Goal: Task Accomplishment & Management: Manage account settings

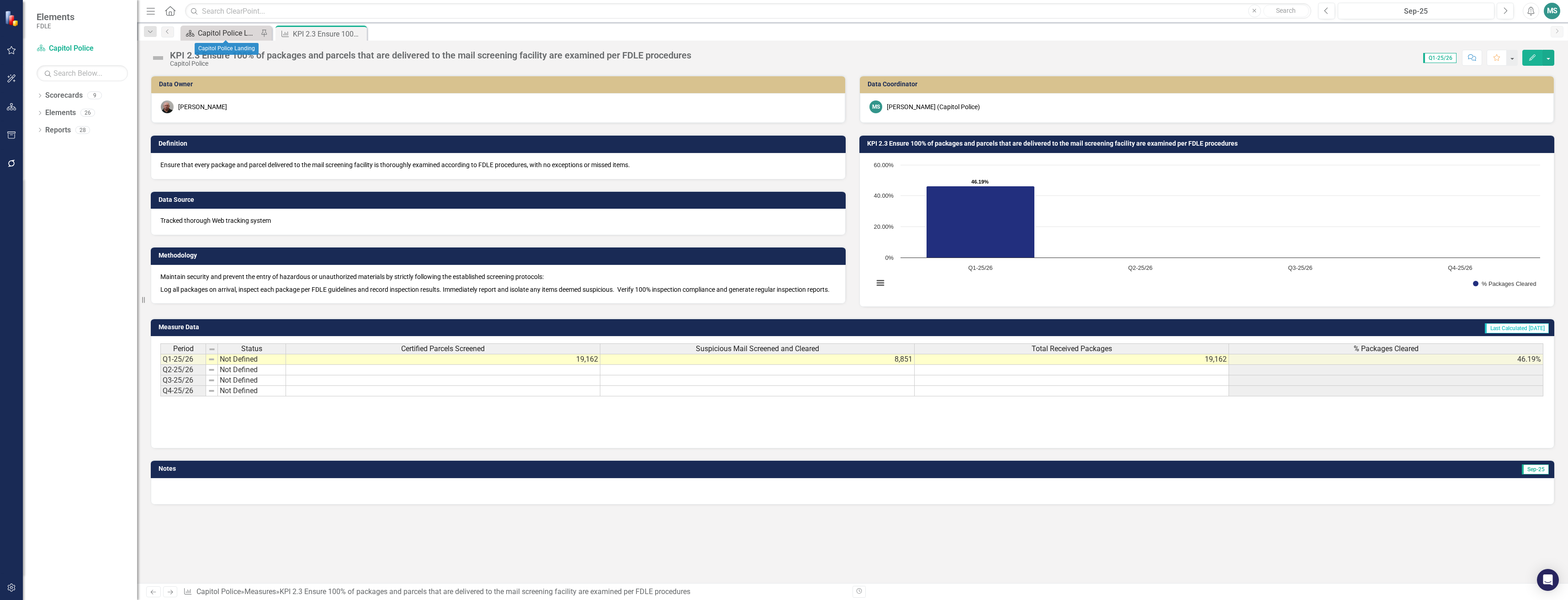
click at [208, 29] on div "Capitol Police Landing" at bounding box center [228, 33] width 60 height 12
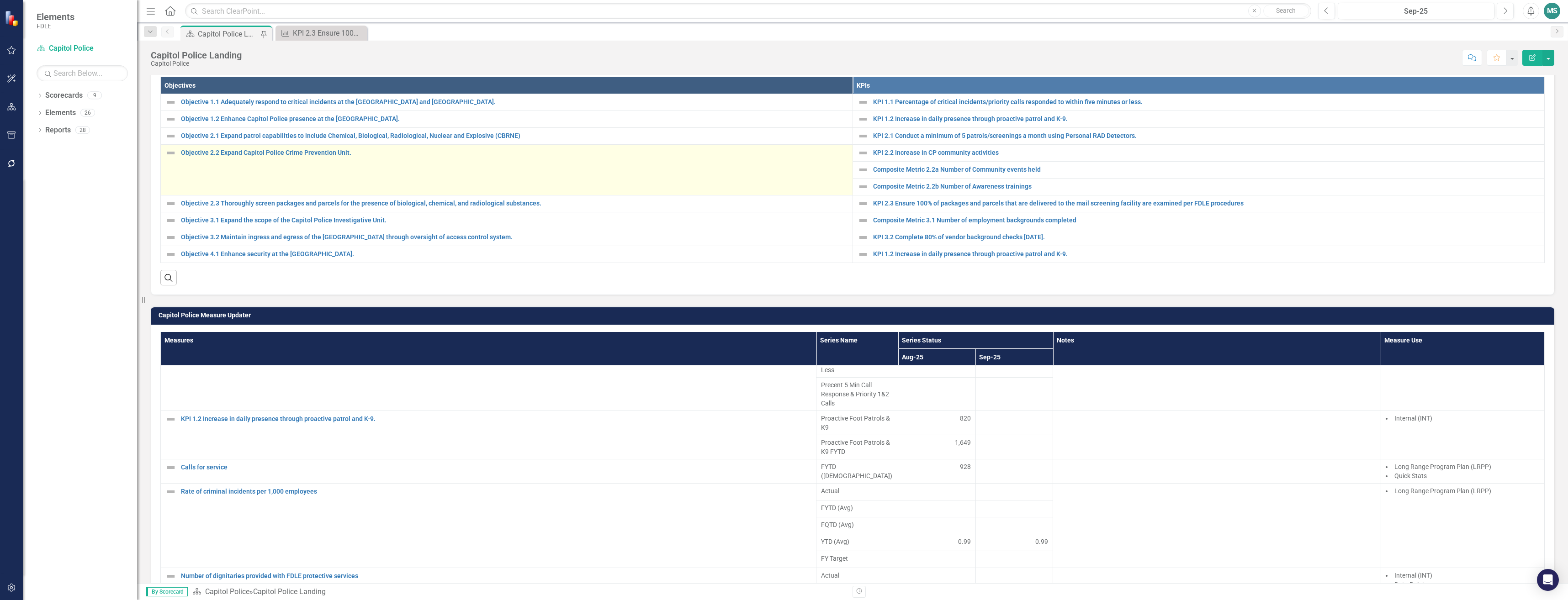
scroll to position [319, 0]
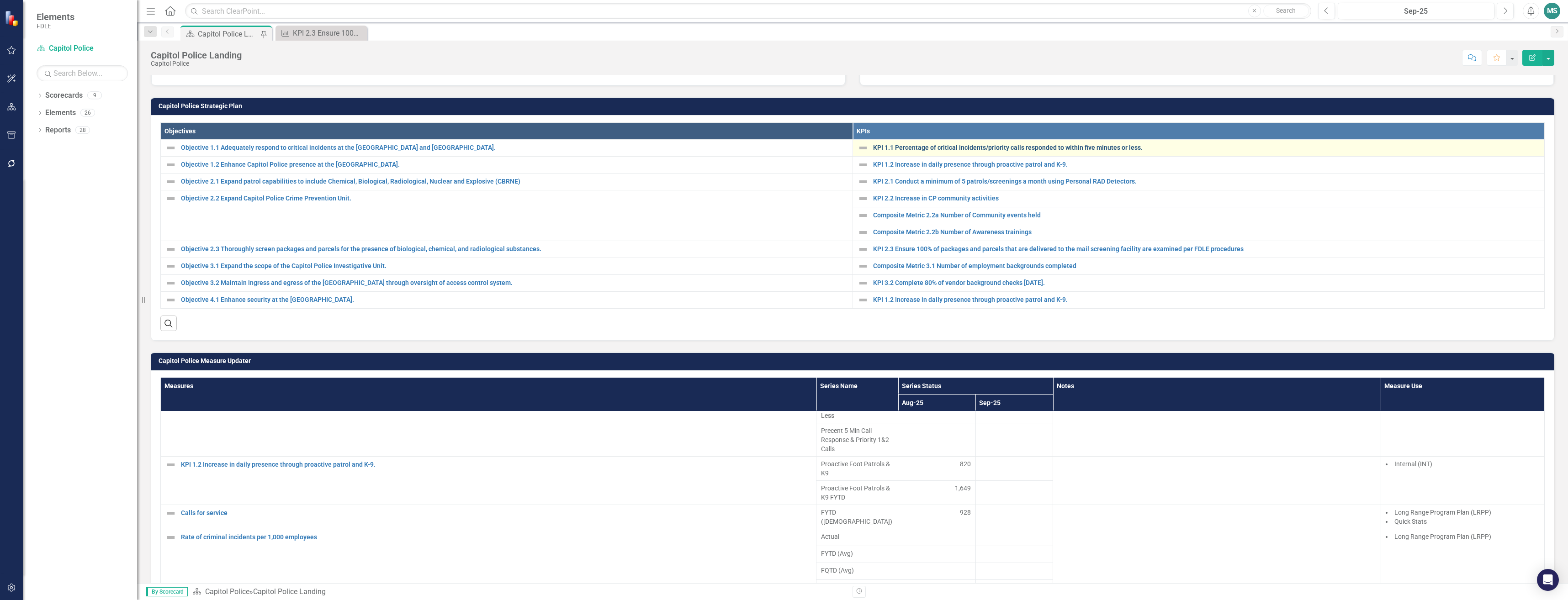
click at [884, 148] on link "KPI 1.1 Percentage of critical incidents/priority calls responded to within fiv…" at bounding box center [1206, 147] width 667 height 7
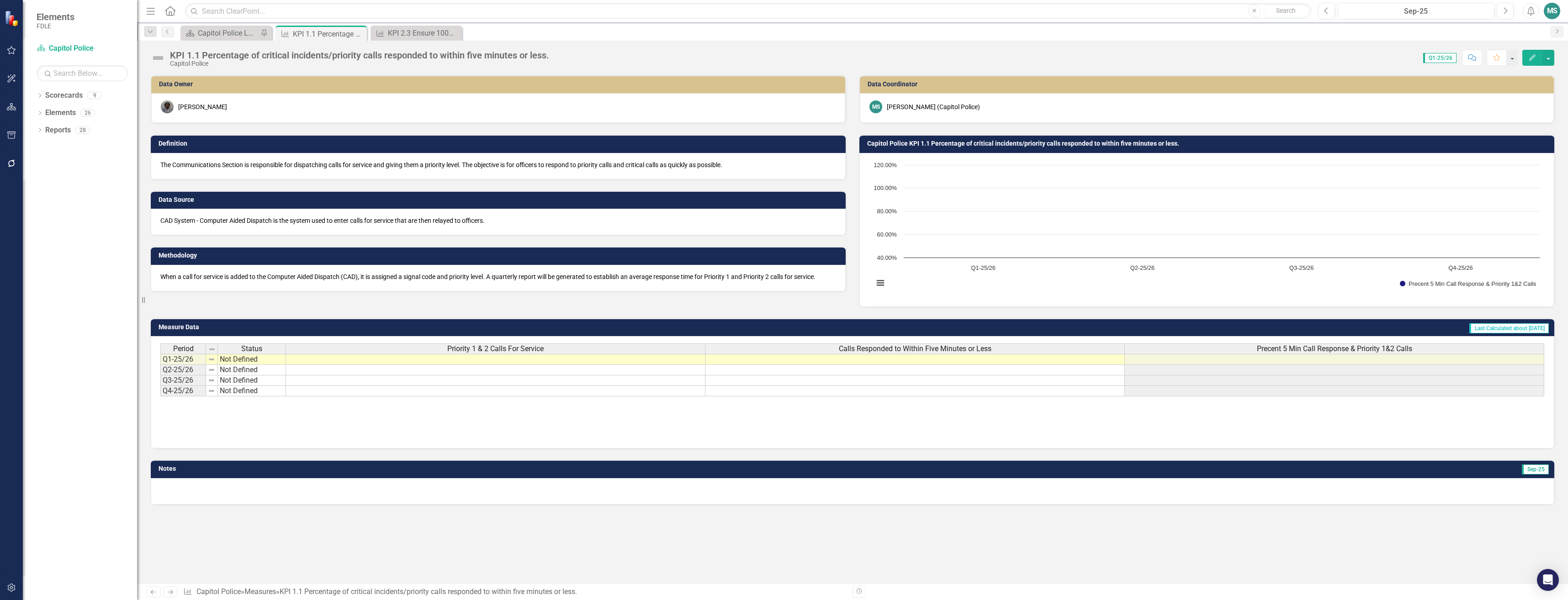
click at [512, 358] on td at bounding box center [495, 360] width 419 height 11
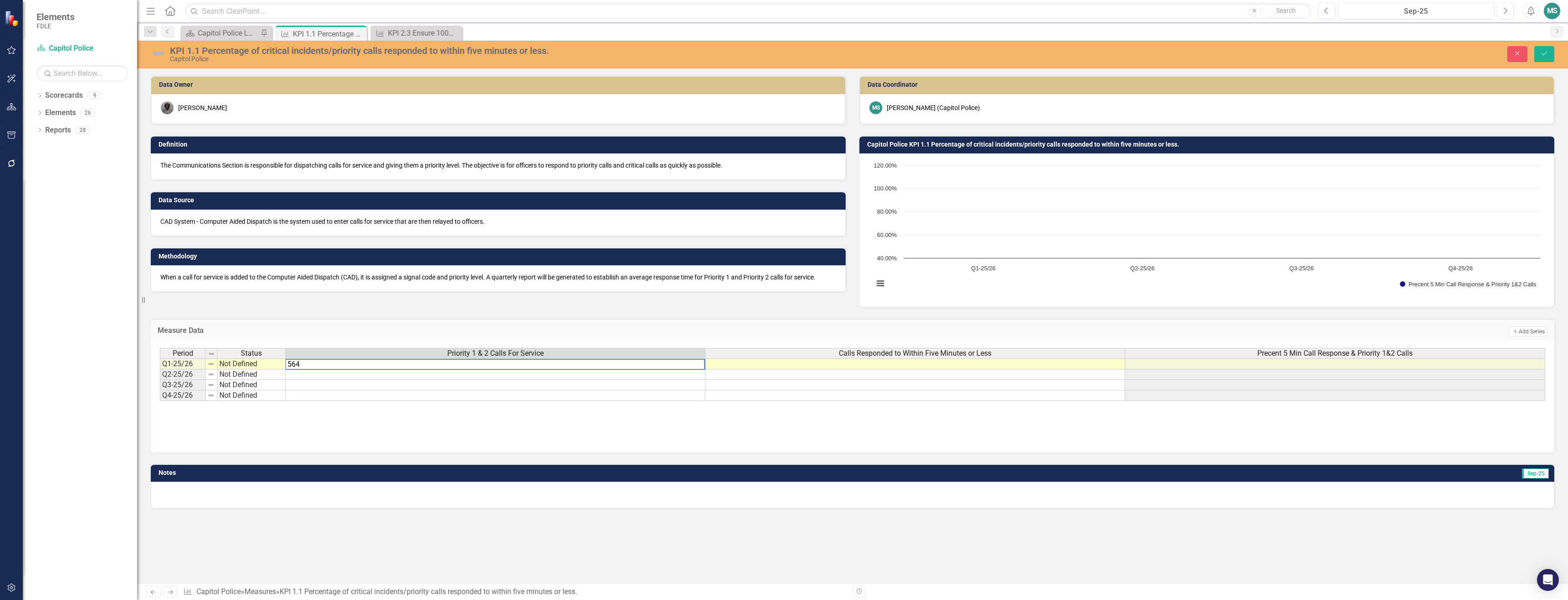
type textarea "564"
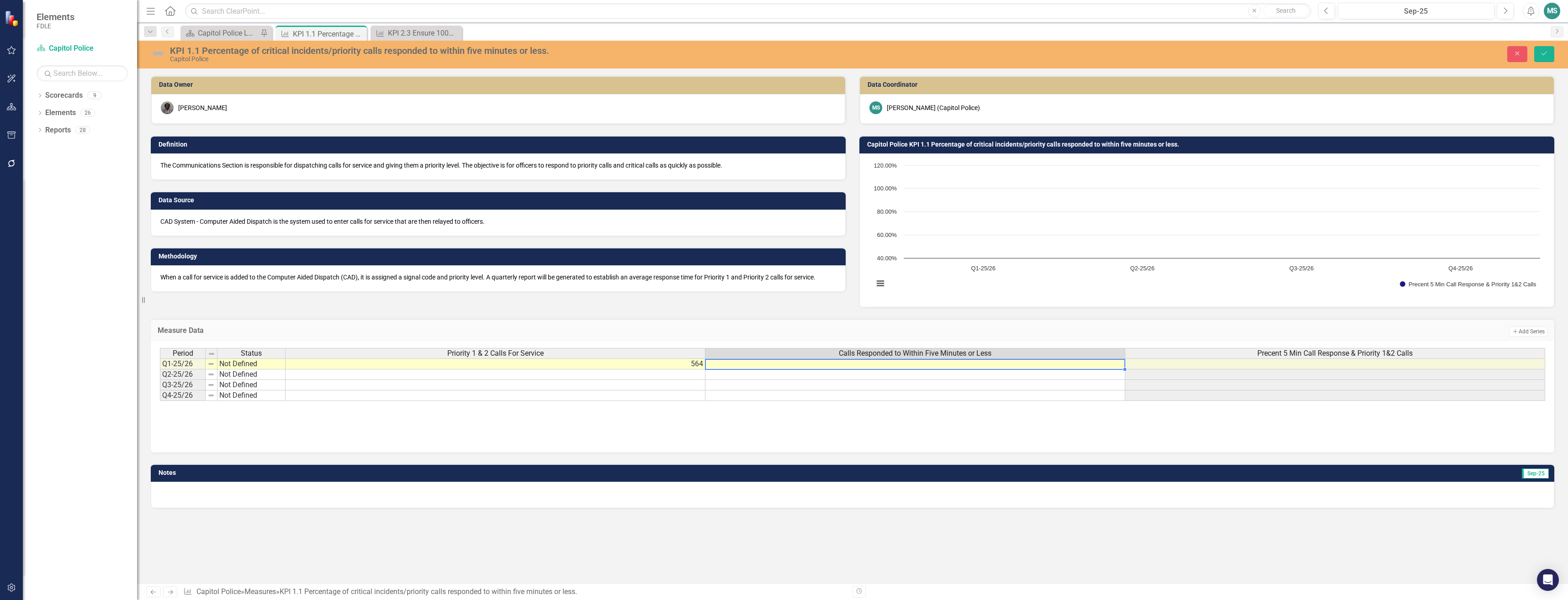
click at [723, 361] on td at bounding box center [915, 364] width 420 height 11
type textarea "510"
click at [1549, 51] on button "Save" at bounding box center [1544, 54] width 20 height 16
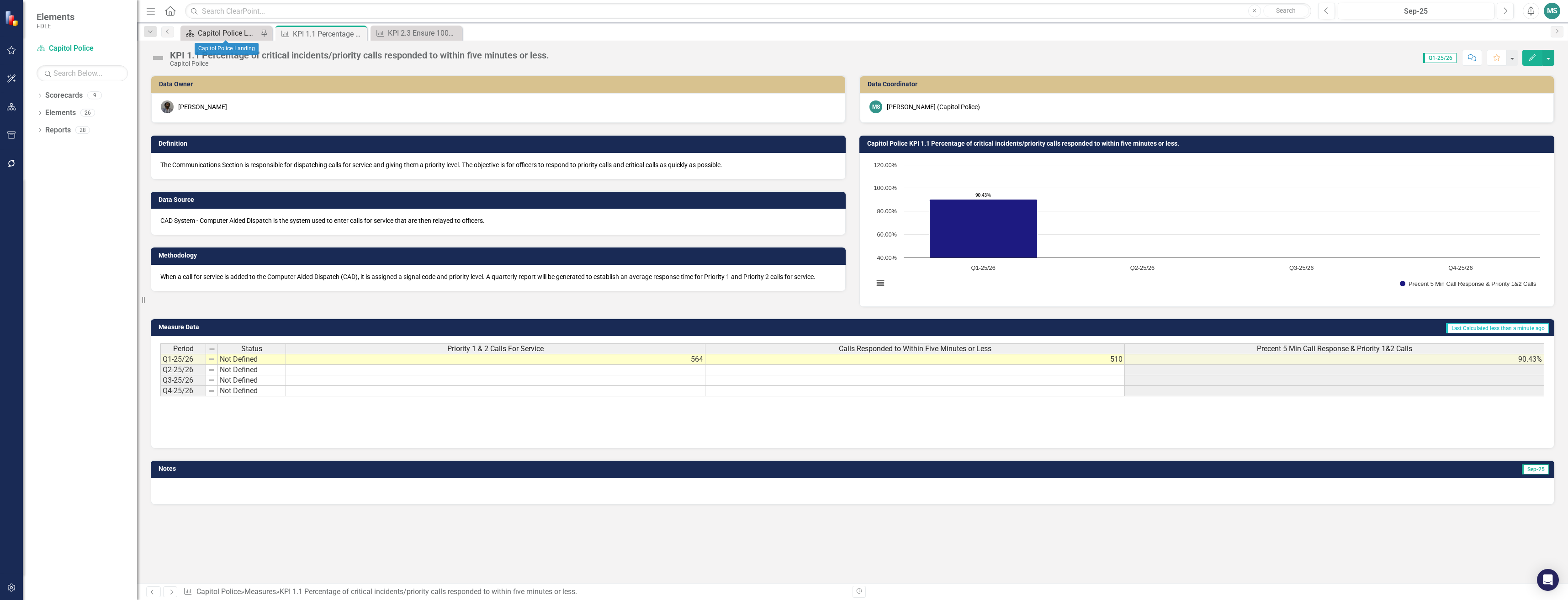
click at [206, 29] on div "Capitol Police Landing" at bounding box center [228, 33] width 60 height 12
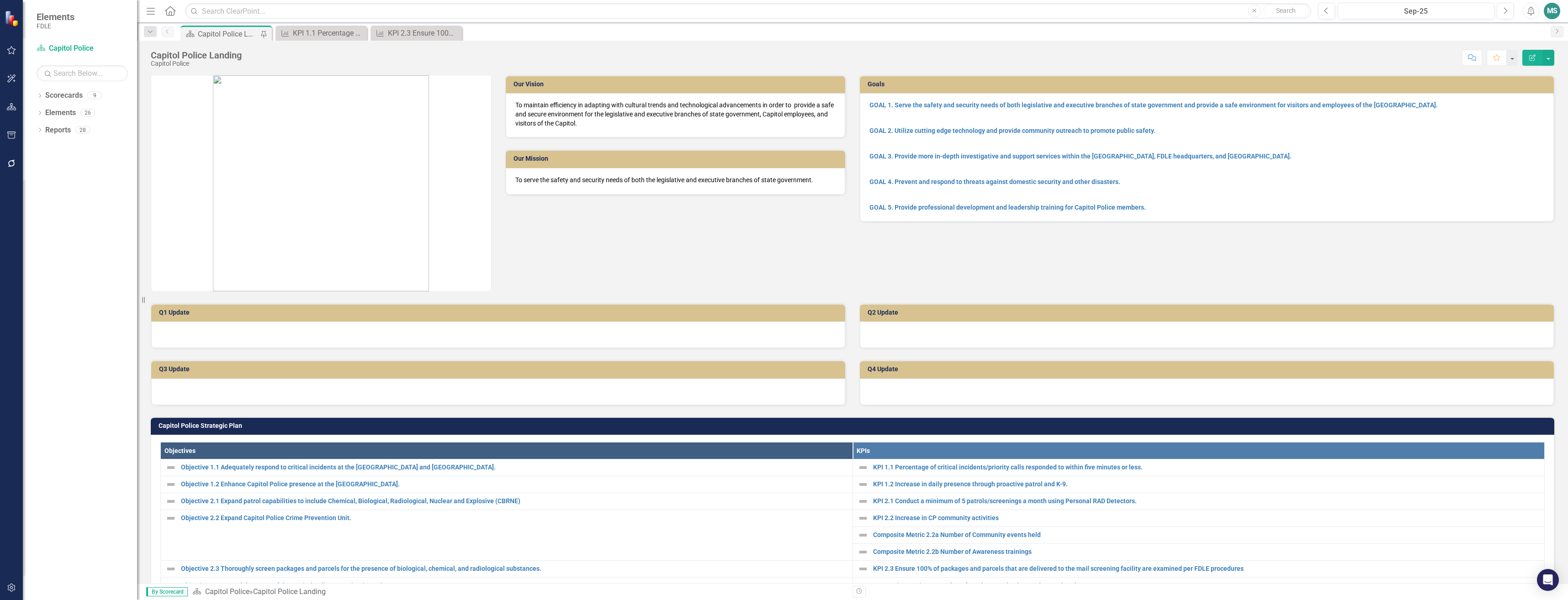
scroll to position [46, 0]
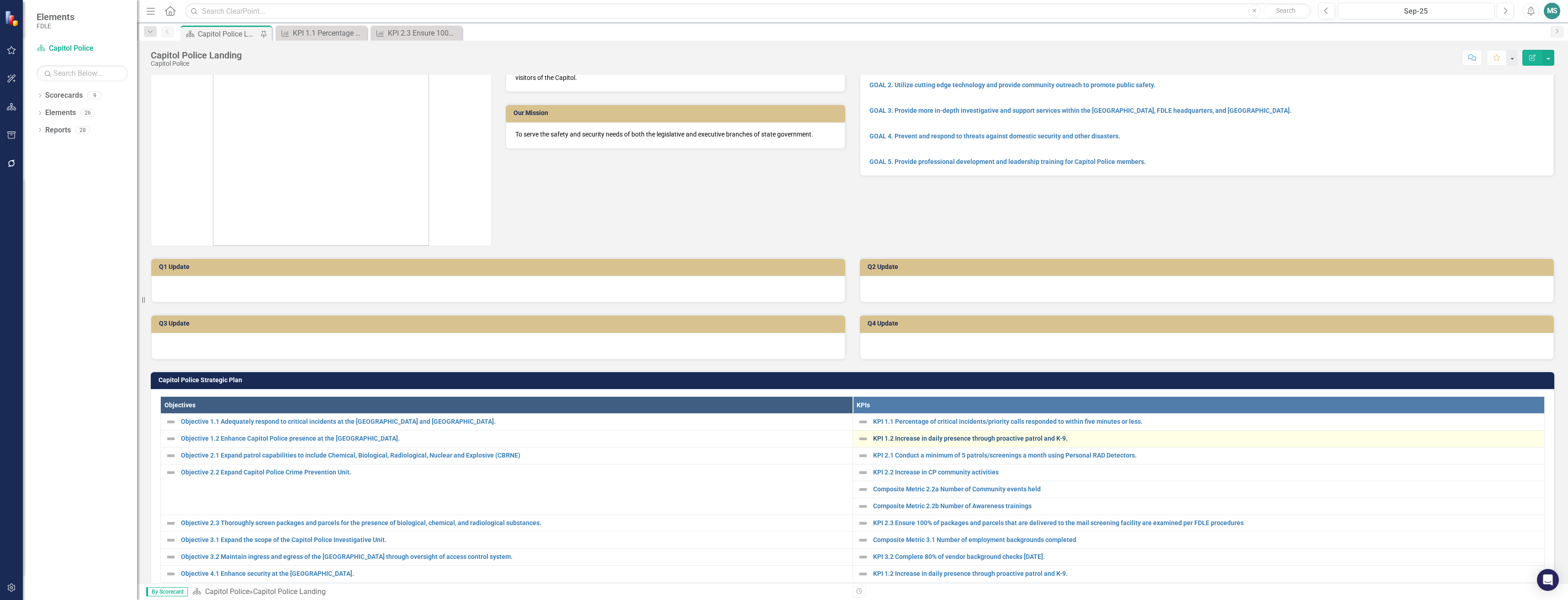
click at [906, 439] on link "KPI 1.2 Increase in daily presence through proactive patrol and K-9." at bounding box center [1206, 438] width 667 height 7
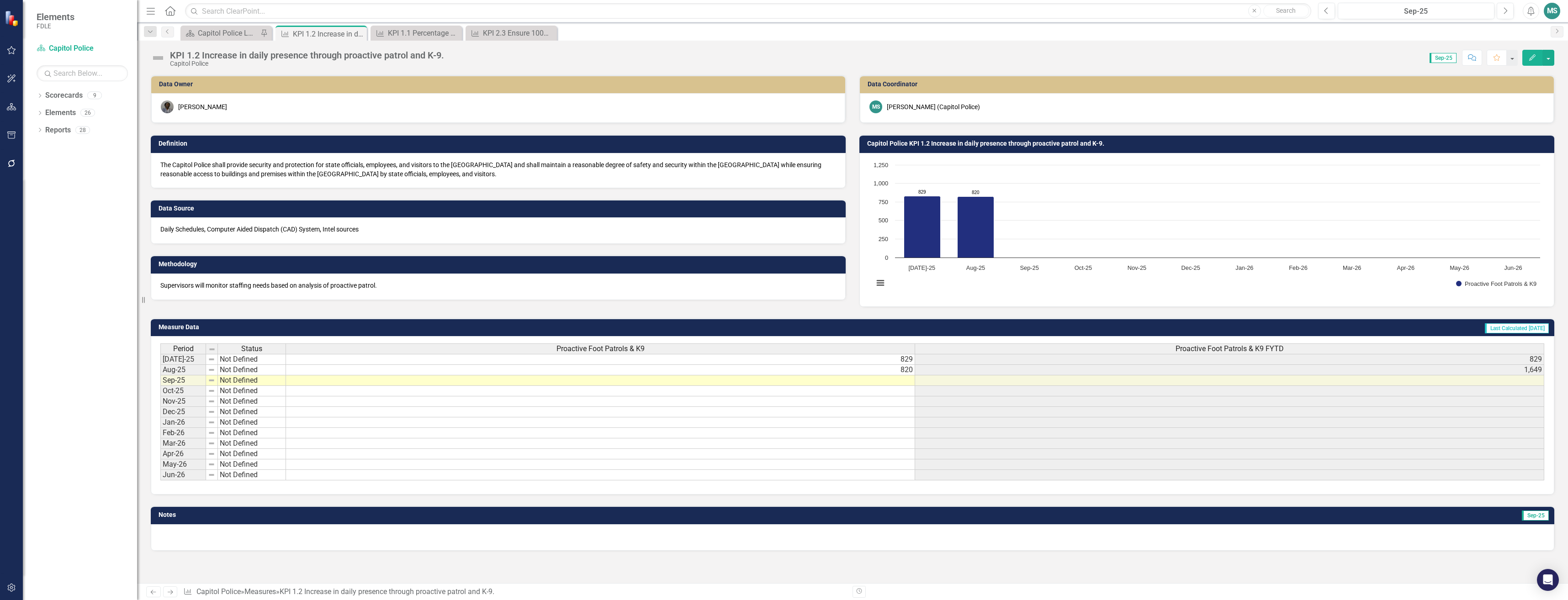
click at [437, 382] on td at bounding box center [601, 380] width 629 height 10
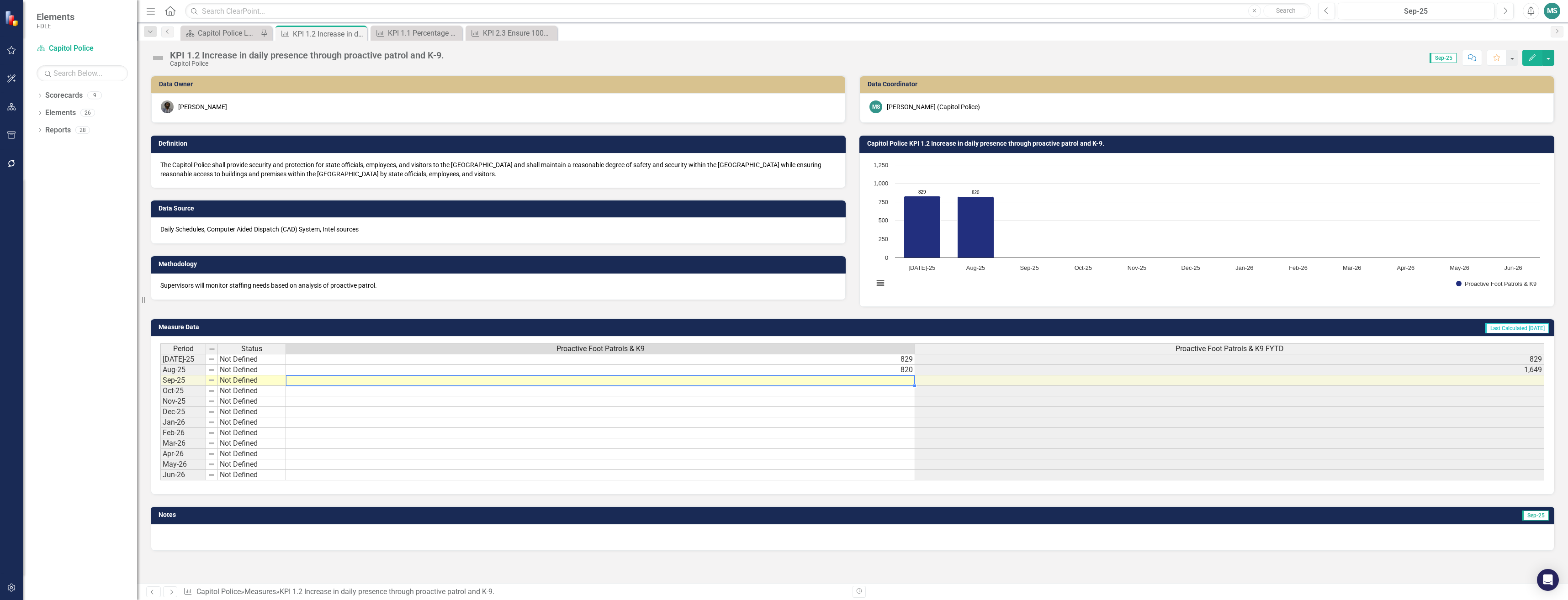
click at [437, 382] on td at bounding box center [601, 380] width 629 height 10
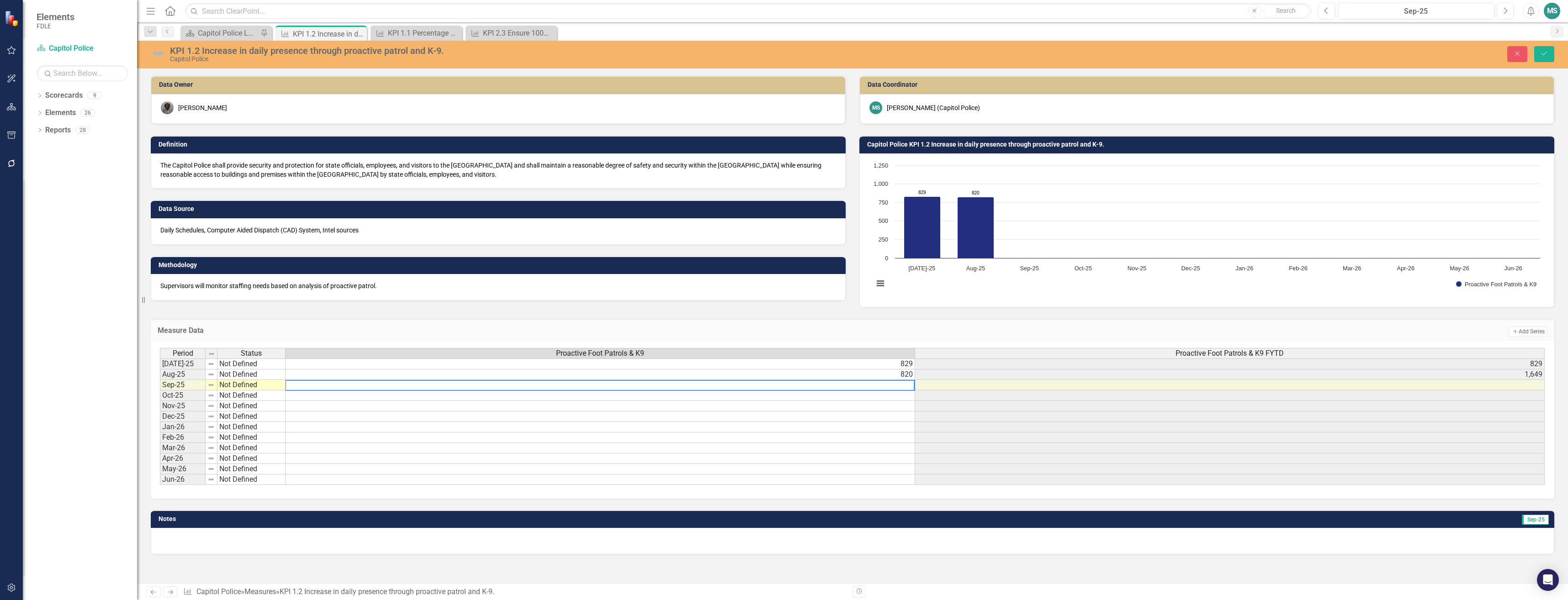
click at [362, 385] on textarea at bounding box center [600, 385] width 629 height 11
type textarea "855"
click at [1541, 51] on icon "Save" at bounding box center [1544, 54] width 9 height 7
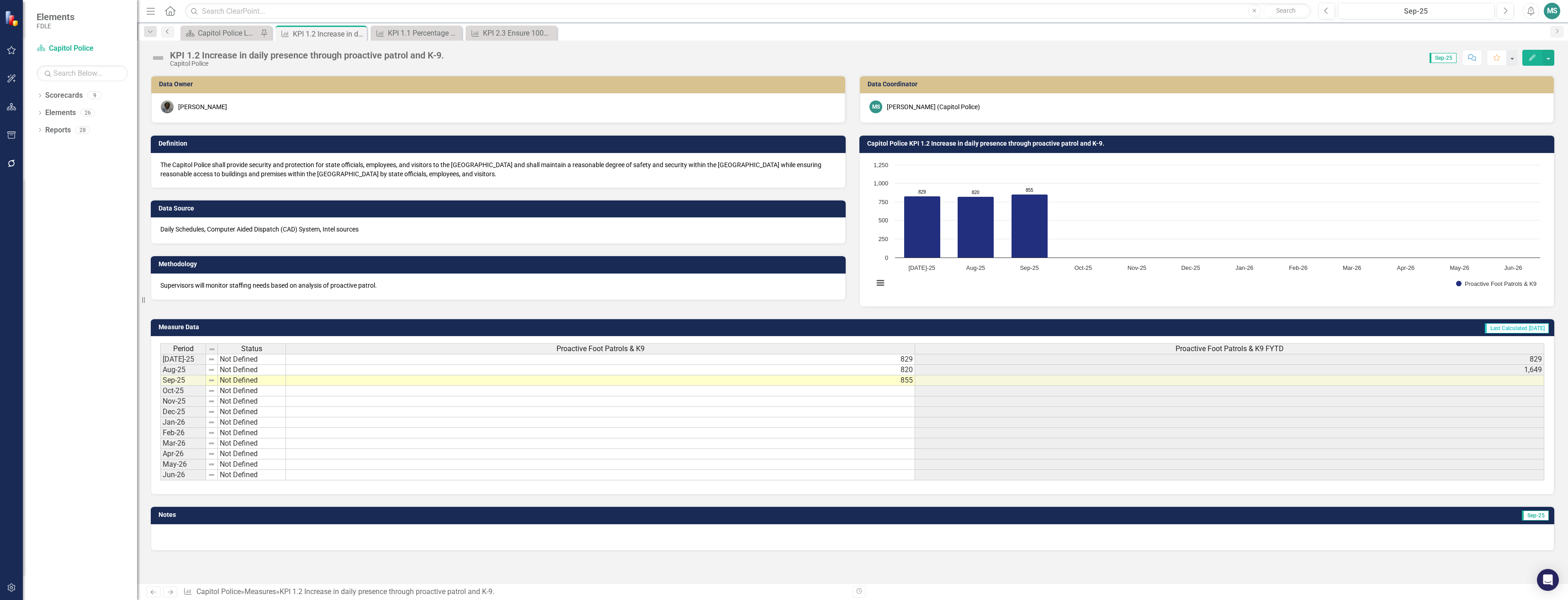
click at [171, 30] on link "Previous" at bounding box center [167, 32] width 13 height 11
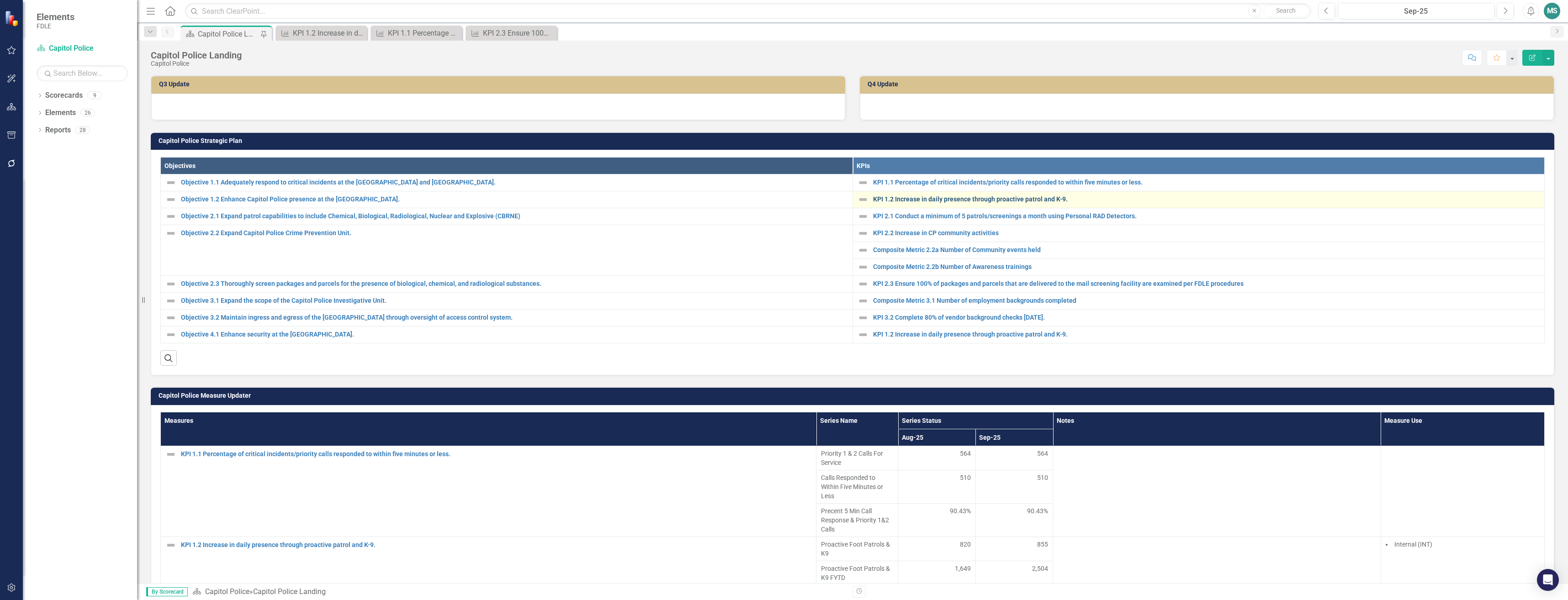
scroll to position [237, 0]
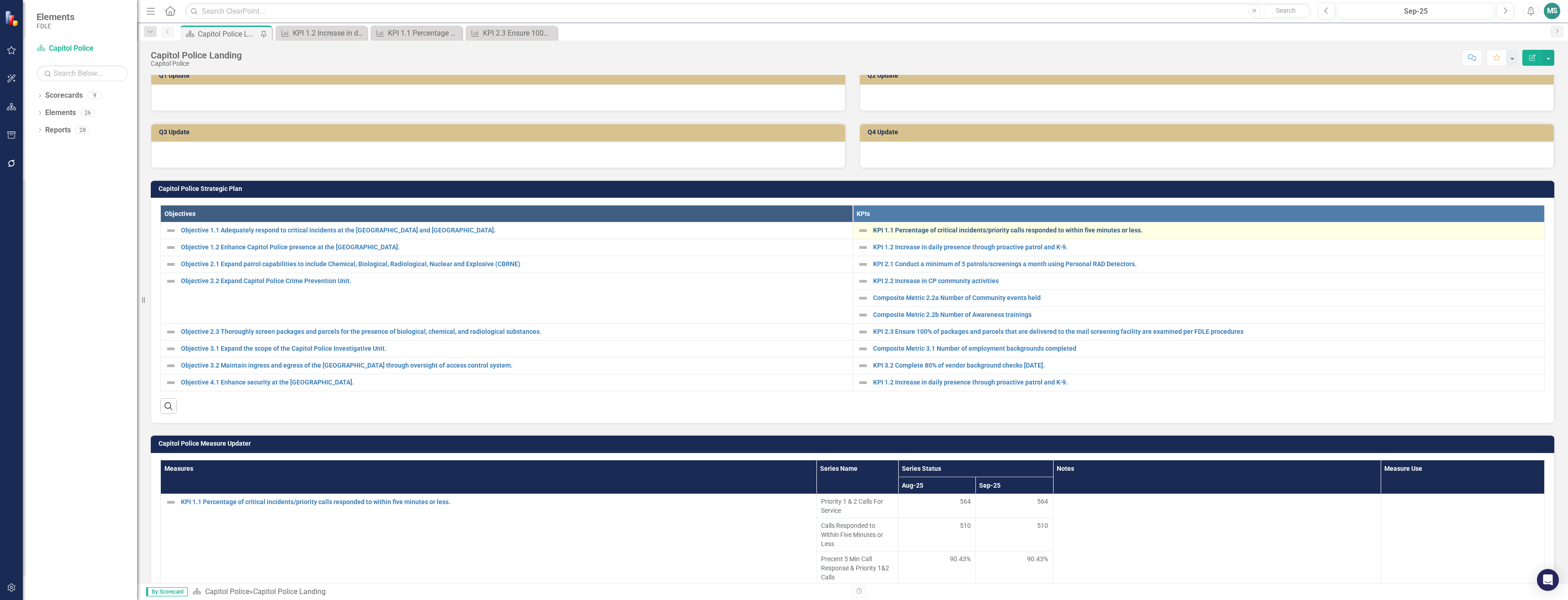
click at [934, 234] on link "KPI 1.1 Percentage of critical incidents/priority calls responded to within fiv…" at bounding box center [1206, 230] width 667 height 7
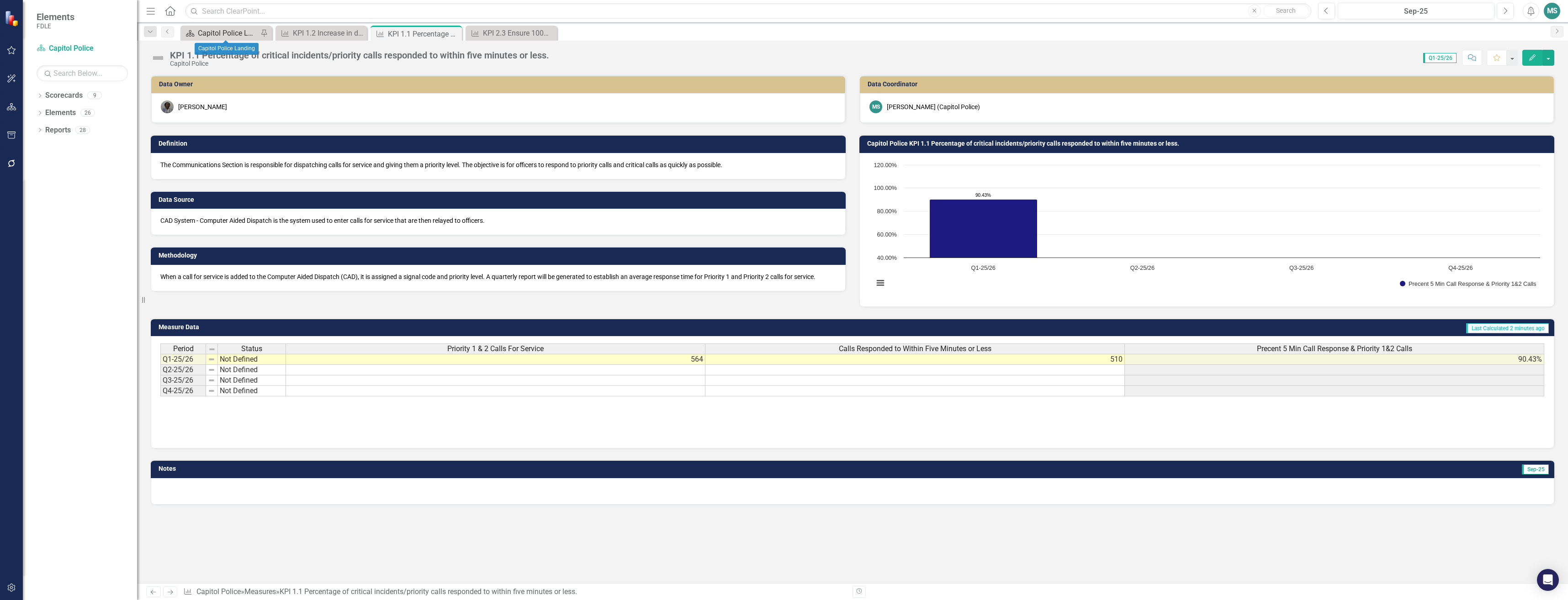
click at [233, 33] on div "Capitol Police Landing" at bounding box center [228, 33] width 60 height 12
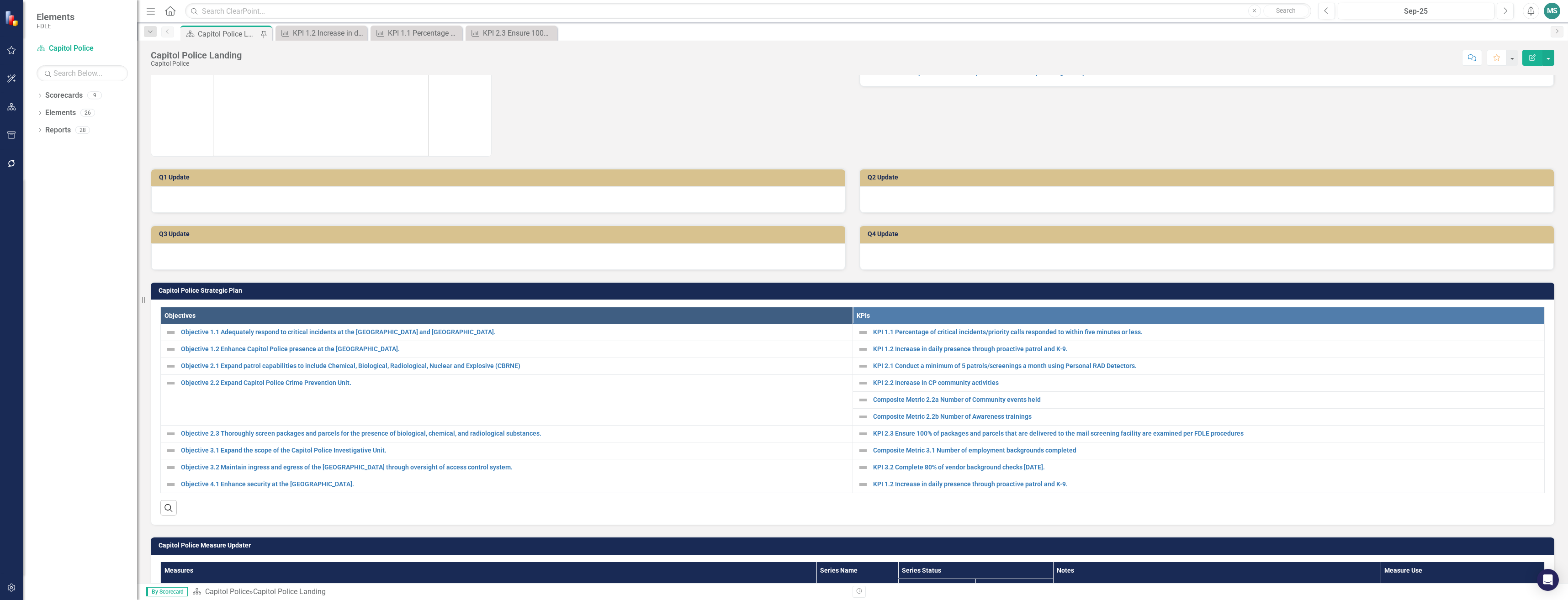
scroll to position [137, 0]
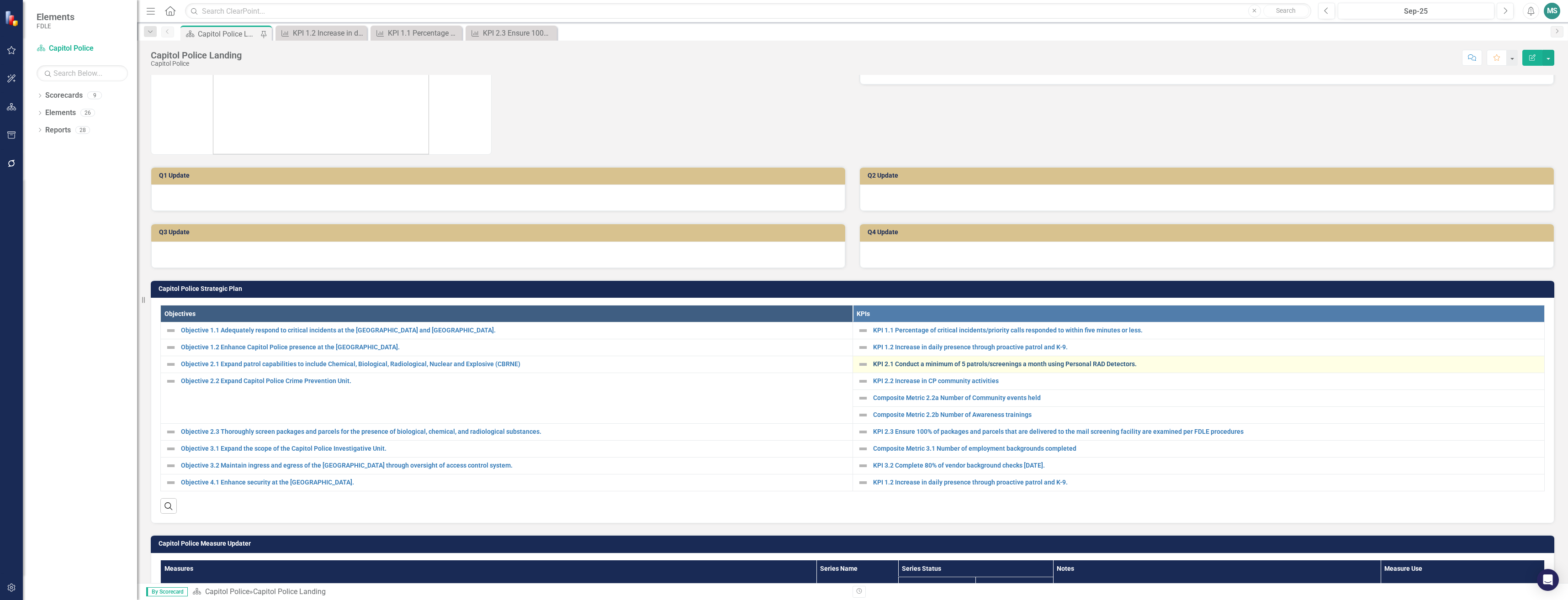
click at [915, 365] on link "KPI 2.1 Conduct a minimum of 5 patrols/screenings a month using Personal RAD De…" at bounding box center [1206, 364] width 667 height 7
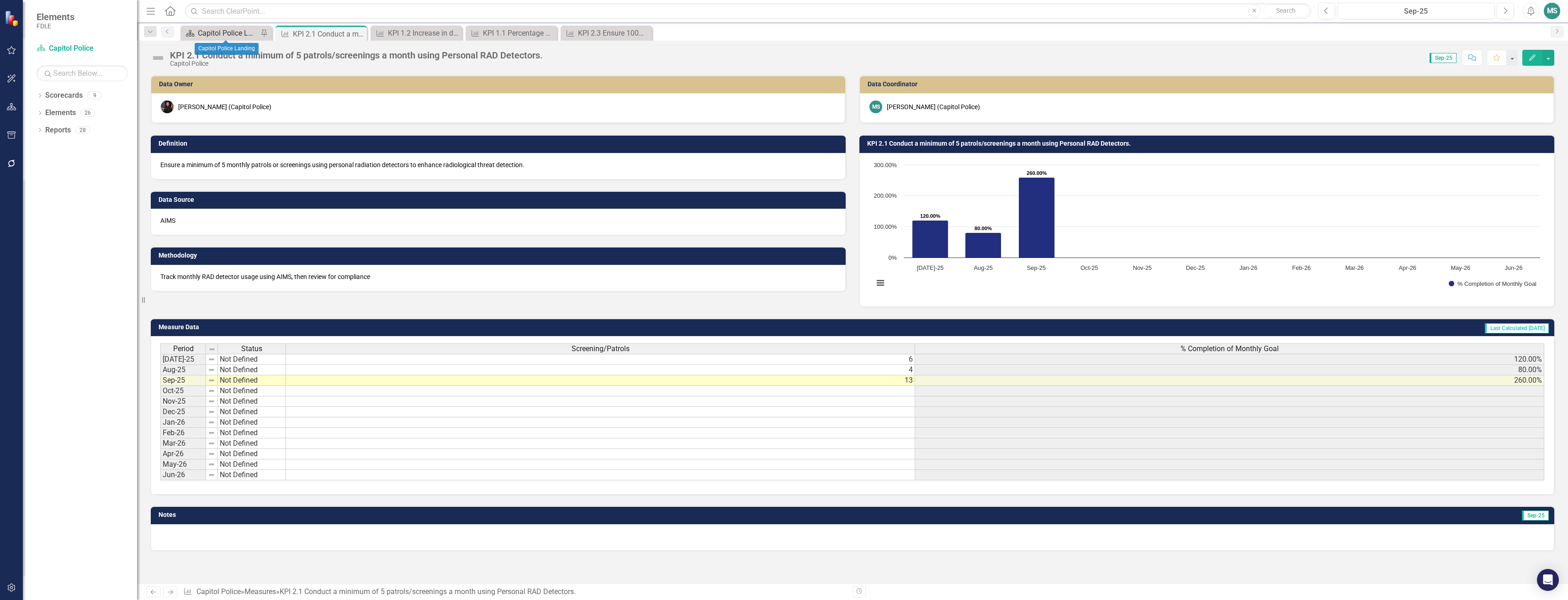
click at [209, 34] on div "Capitol Police Landing" at bounding box center [228, 33] width 60 height 12
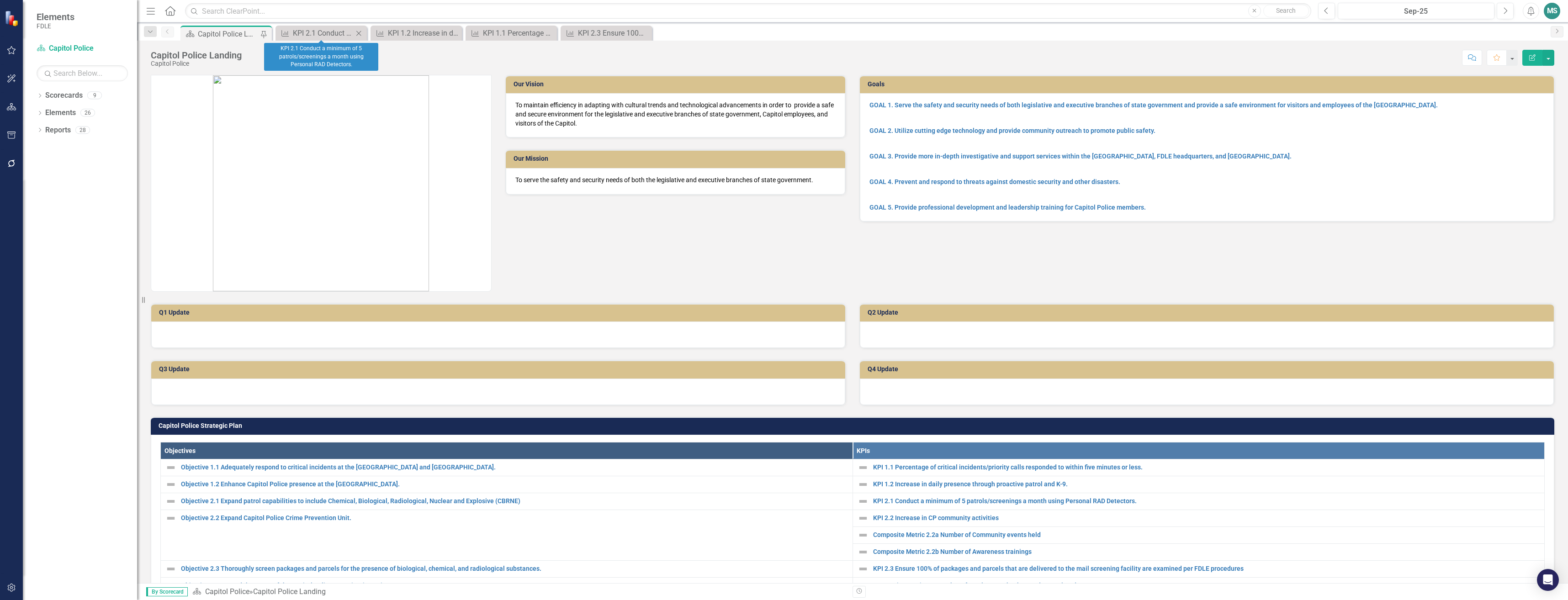
click at [355, 33] on icon "Close" at bounding box center [359, 33] width 9 height 7
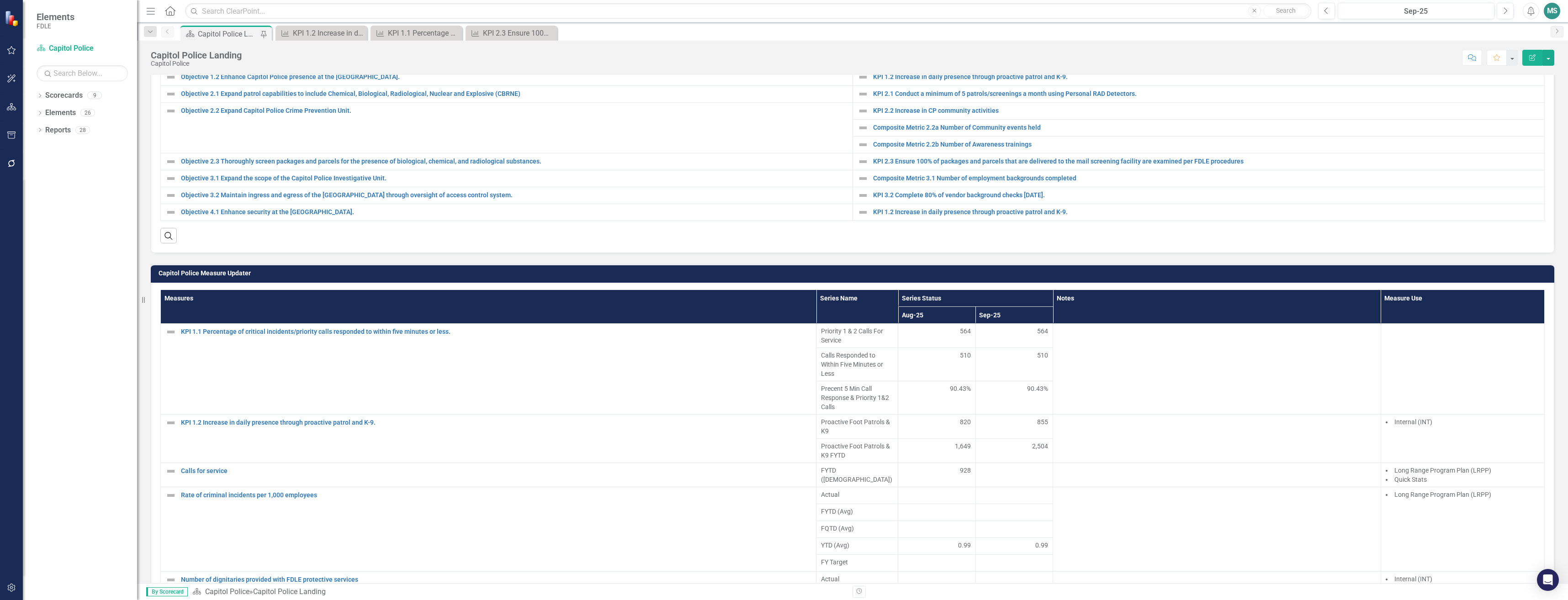
scroll to position [411, 0]
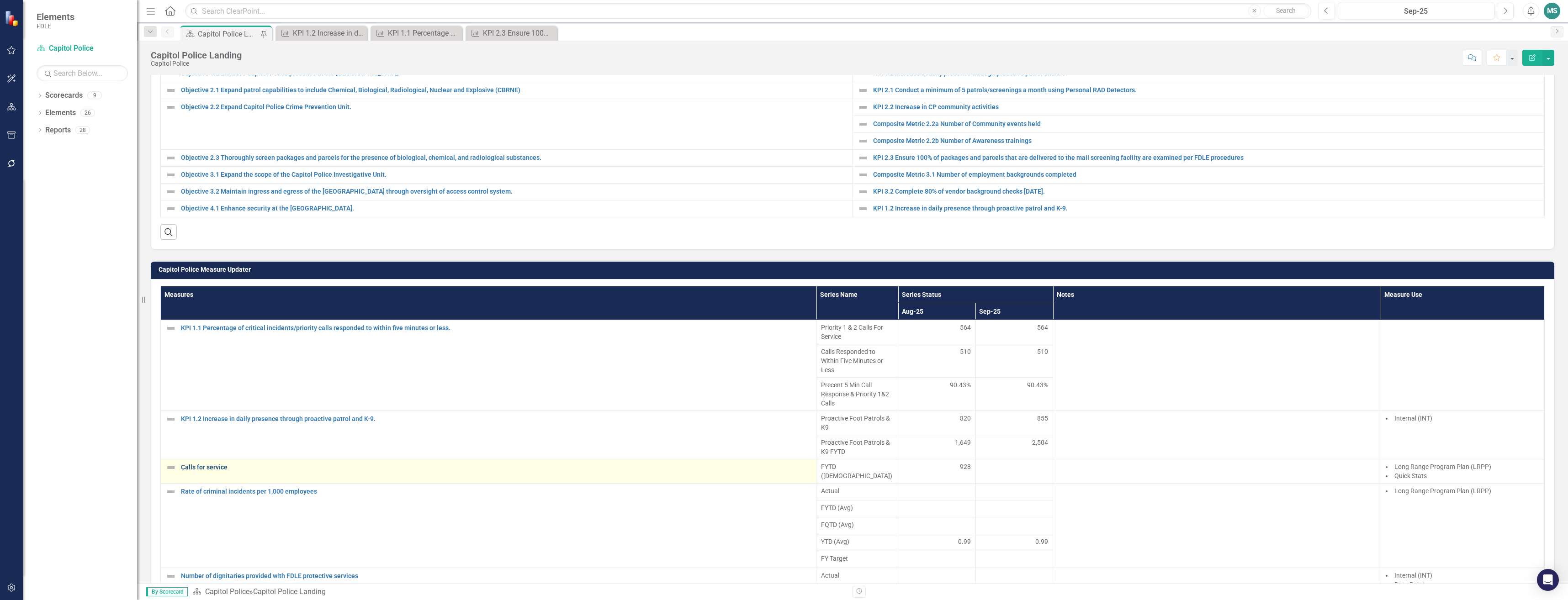
click at [220, 469] on link "Calls for service" at bounding box center [496, 467] width 631 height 7
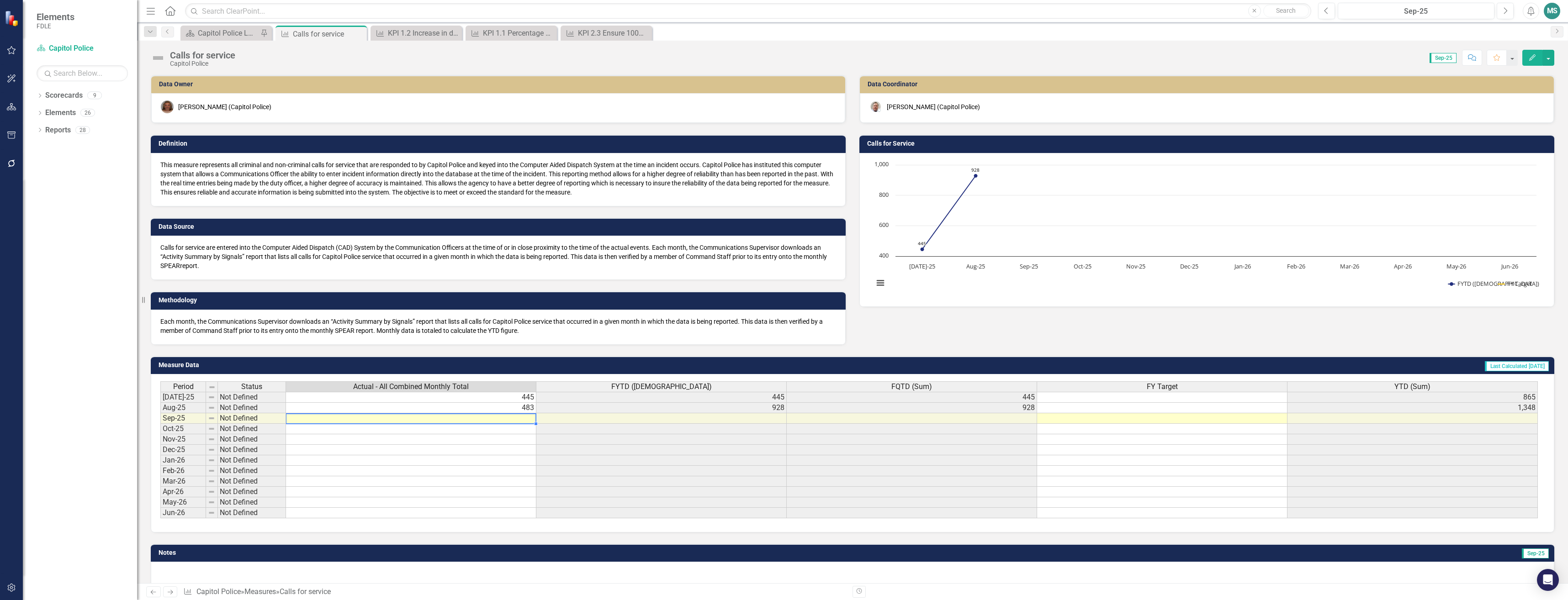
click at [419, 419] on td at bounding box center [411, 418] width 250 height 10
click at [418, 419] on td at bounding box center [411, 418] width 250 height 10
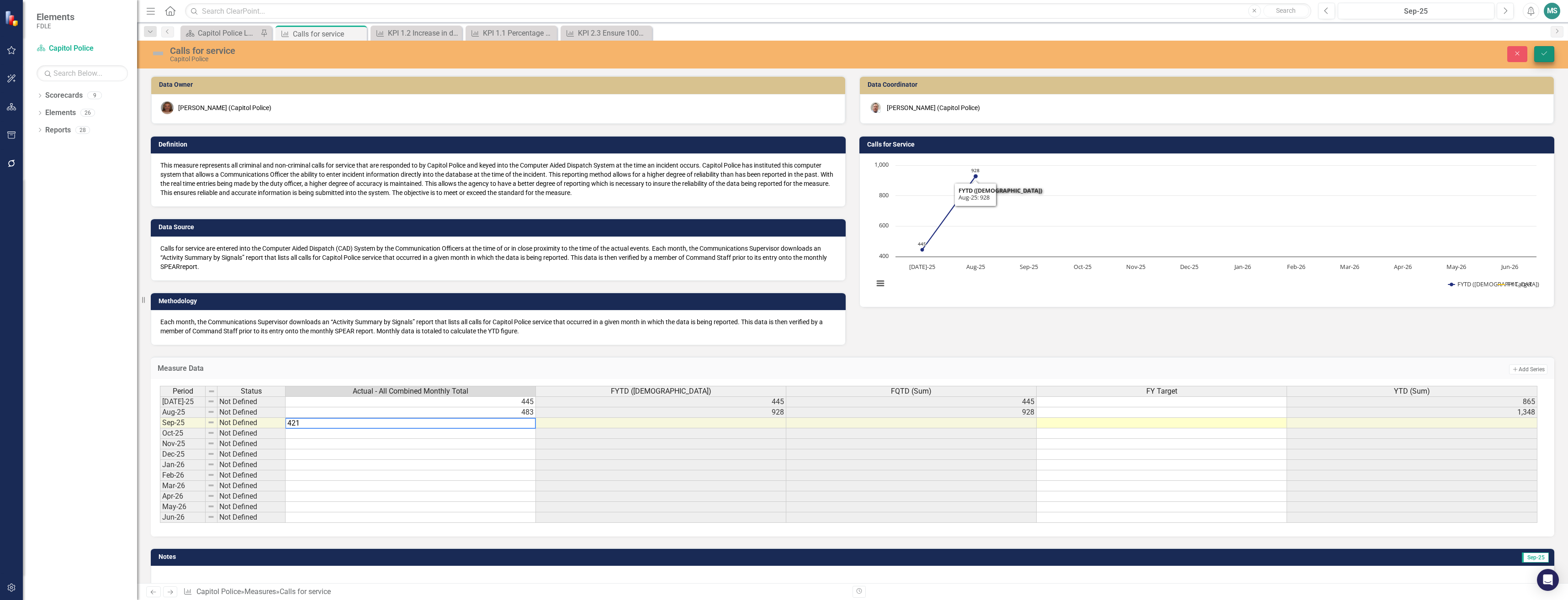
type textarea "421"
click at [1545, 57] on icon "Save" at bounding box center [1544, 54] width 9 height 7
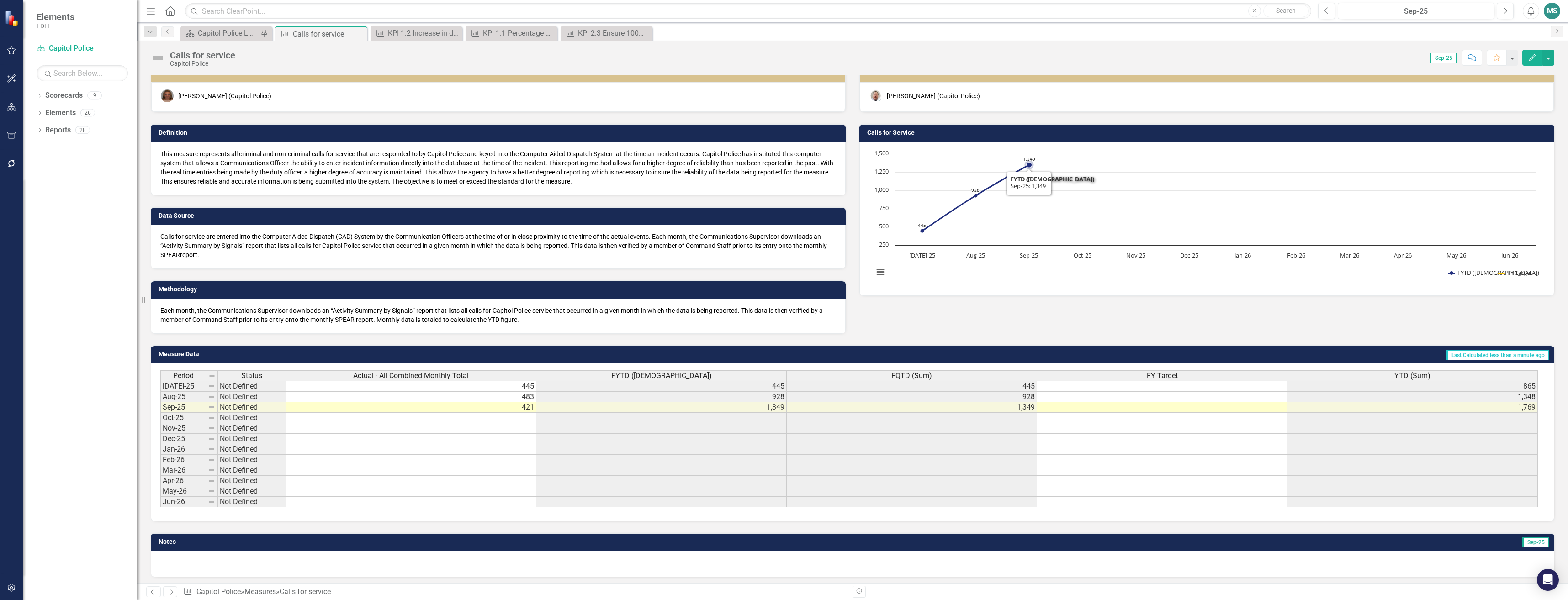
scroll to position [14, 0]
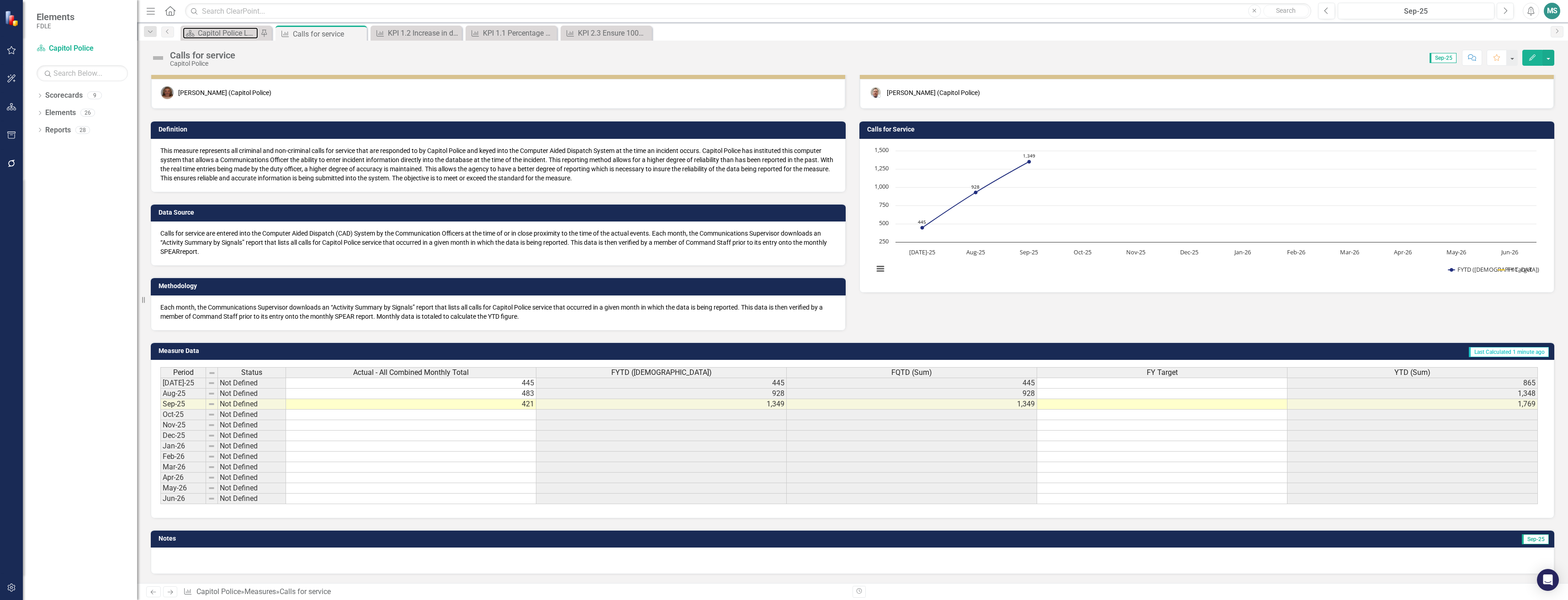
drag, startPoint x: 203, startPoint y: 36, endPoint x: 12, endPoint y: 133, distance: 214.2
click at [203, 36] on div "Capitol Police Landing" at bounding box center [228, 33] width 60 height 12
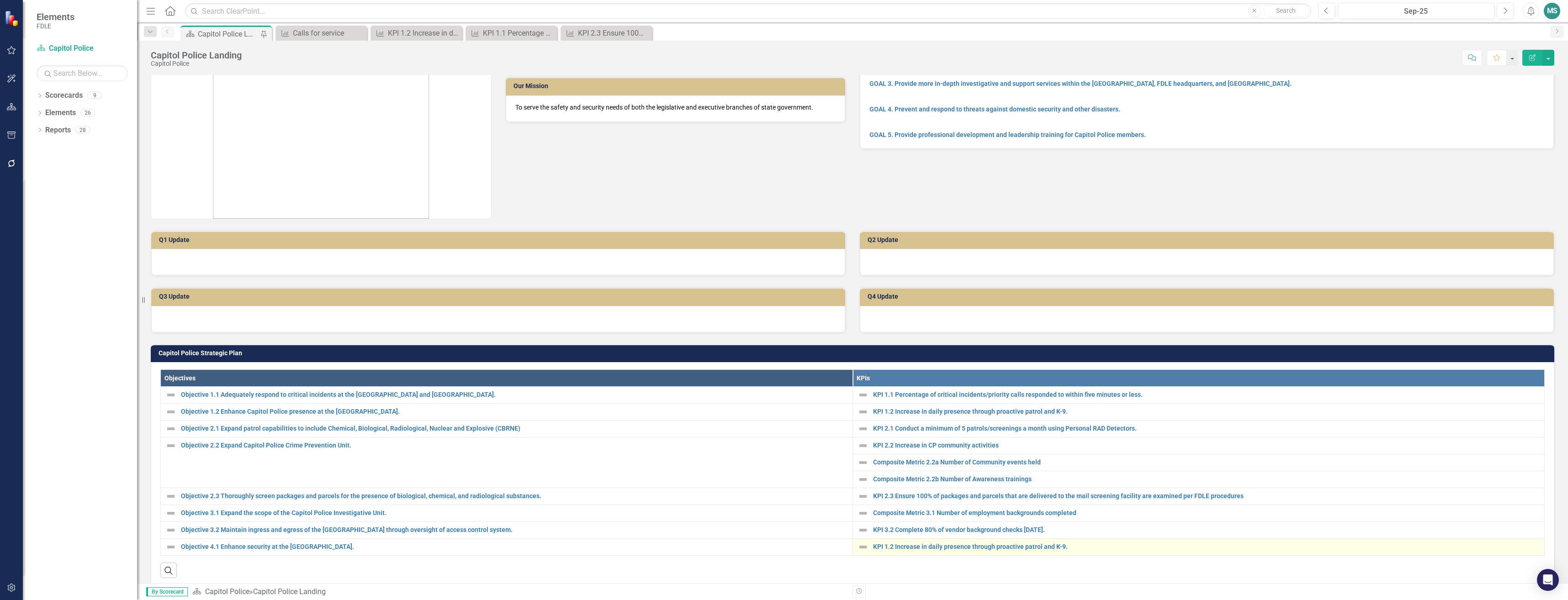
scroll to position [137, 0]
